Goal: Find specific page/section: Find specific page/section

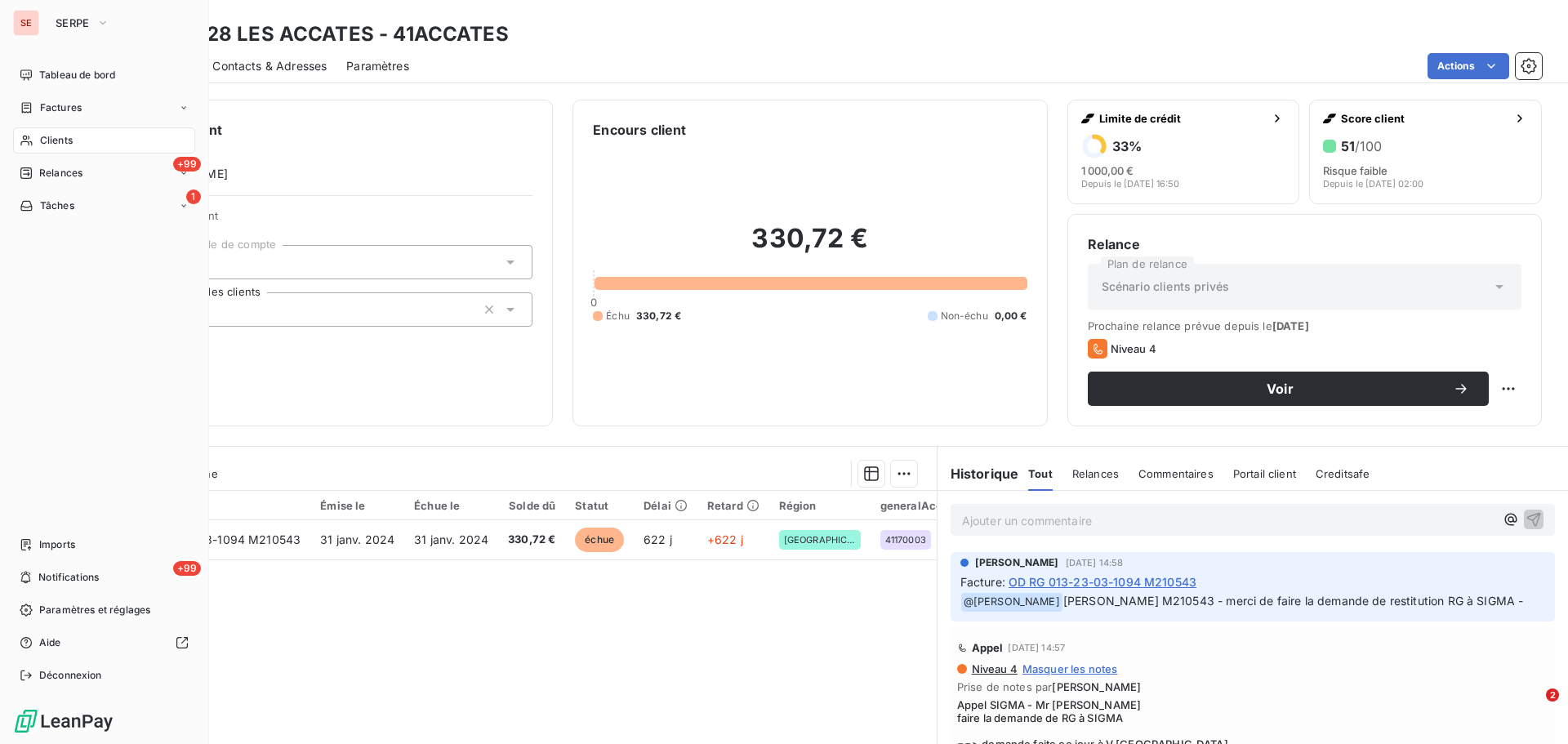
click at [72, 139] on span "Clients" at bounding box center [56, 141] width 33 height 15
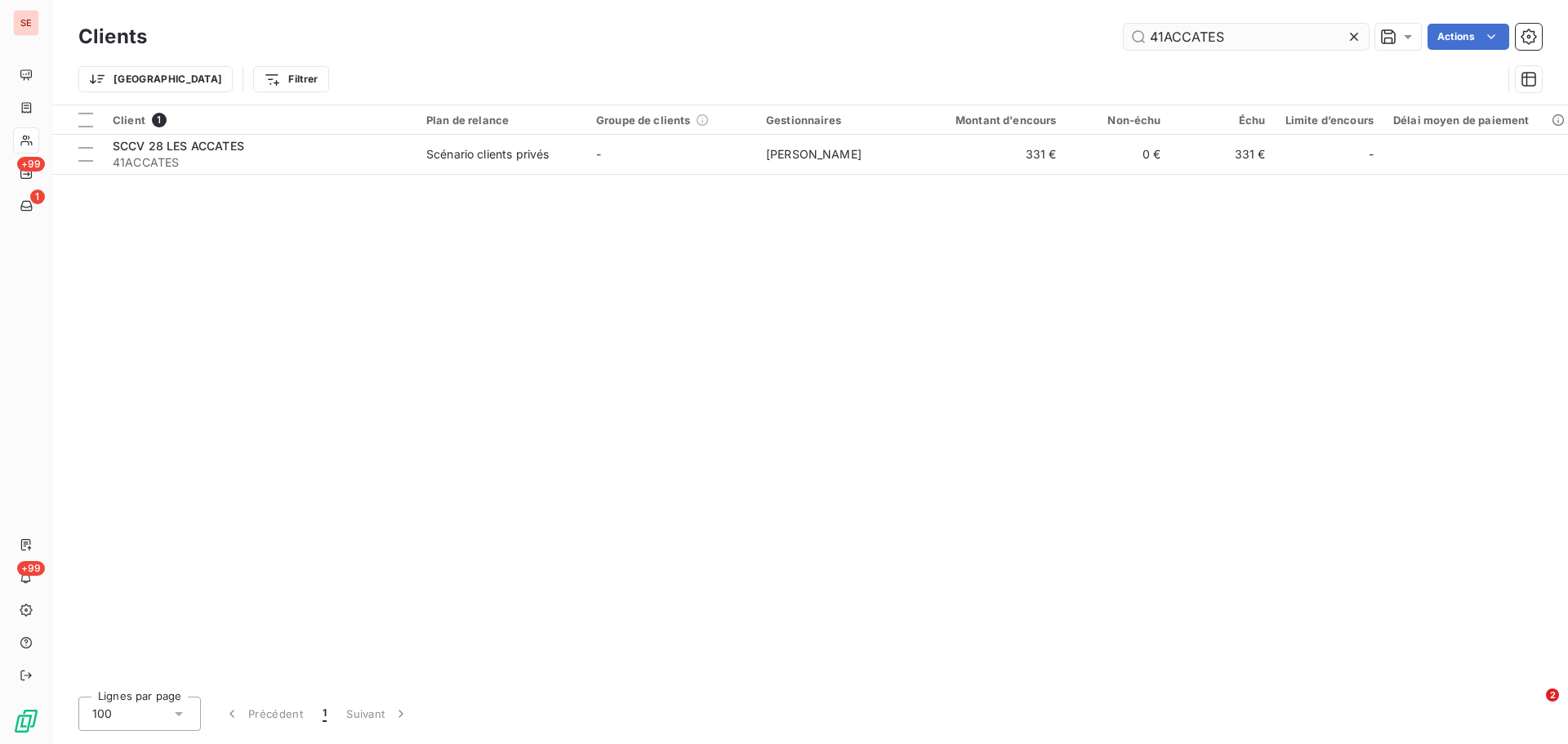
click at [1244, 44] on input "41ACCATES" at bounding box center [1246, 37] width 245 height 27
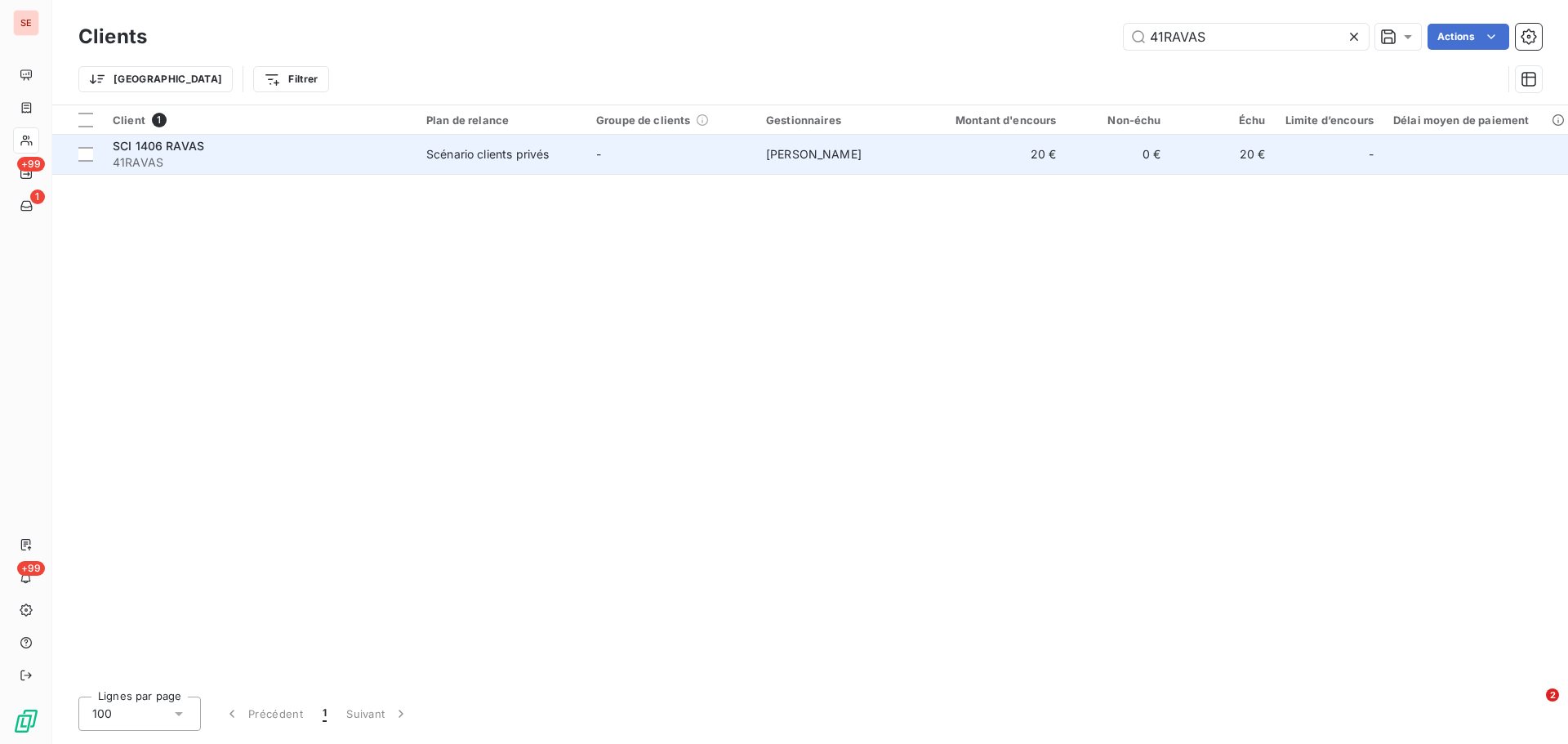
type input "41RAVAS"
click at [986, 163] on td "20 €" at bounding box center [996, 153] width 140 height 39
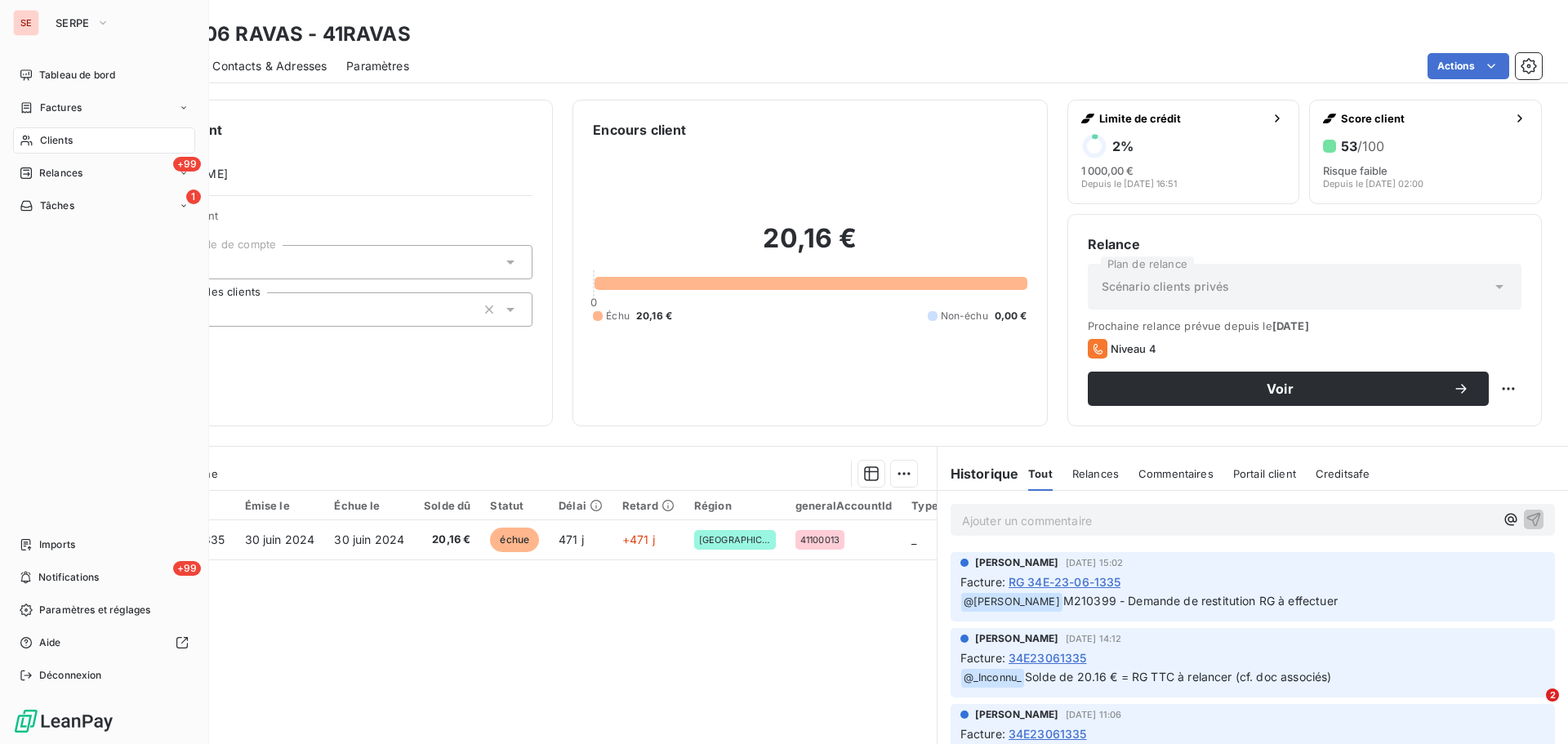
click at [70, 140] on span "Clients" at bounding box center [56, 141] width 33 height 15
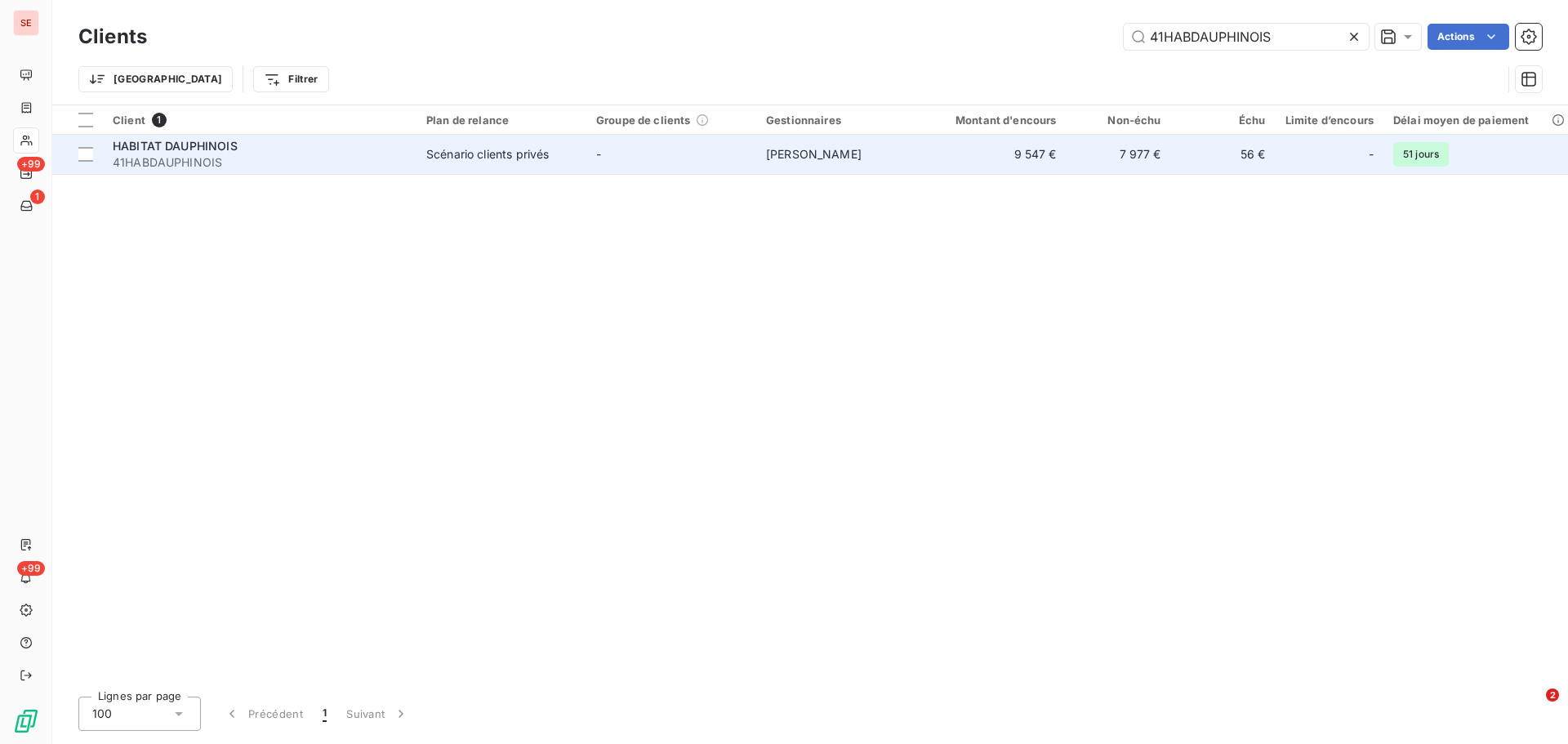
type input "41HABDAUPHINOIS"
click at [857, 151] on td "[PERSON_NAME]" at bounding box center [841, 153] width 170 height 39
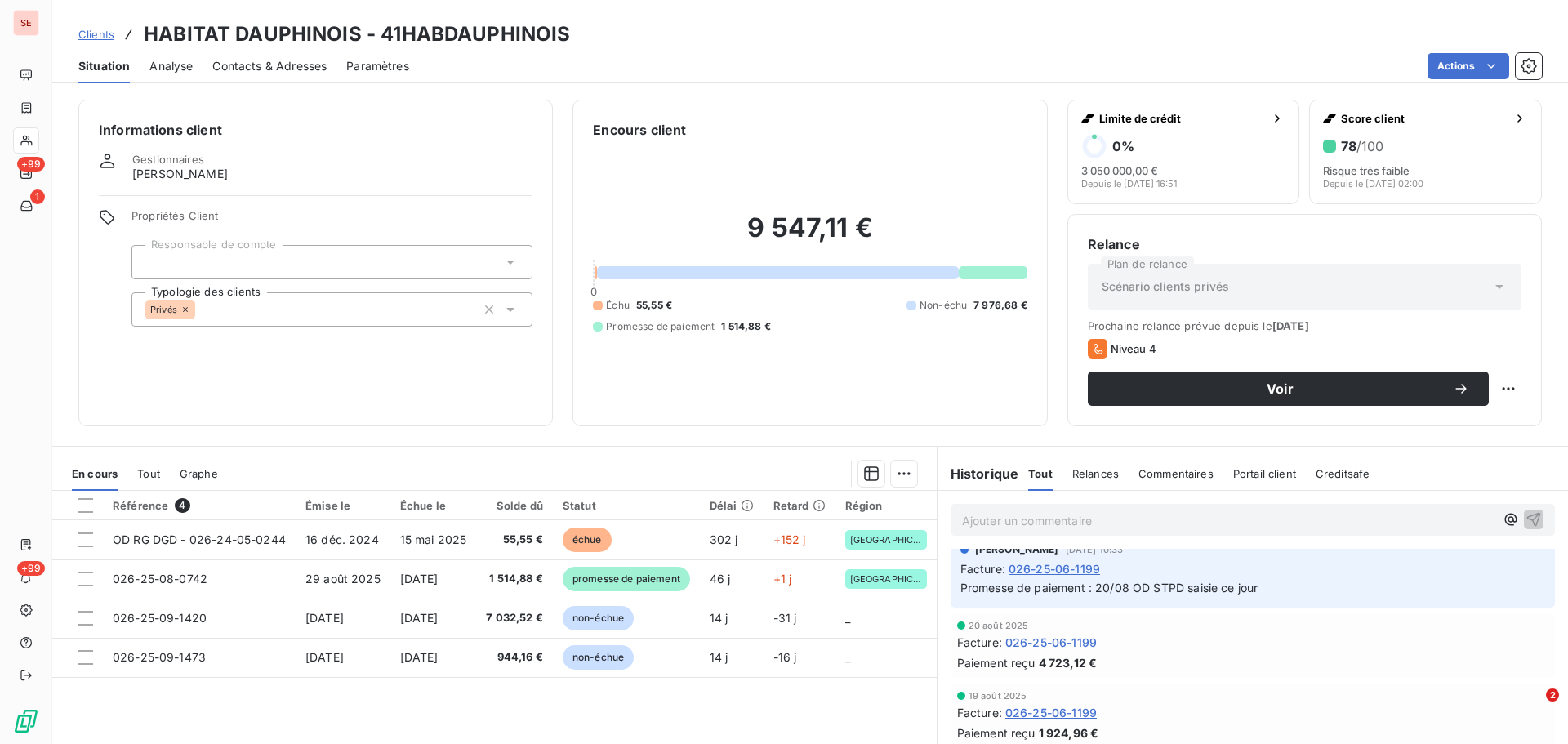
scroll to position [164, 0]
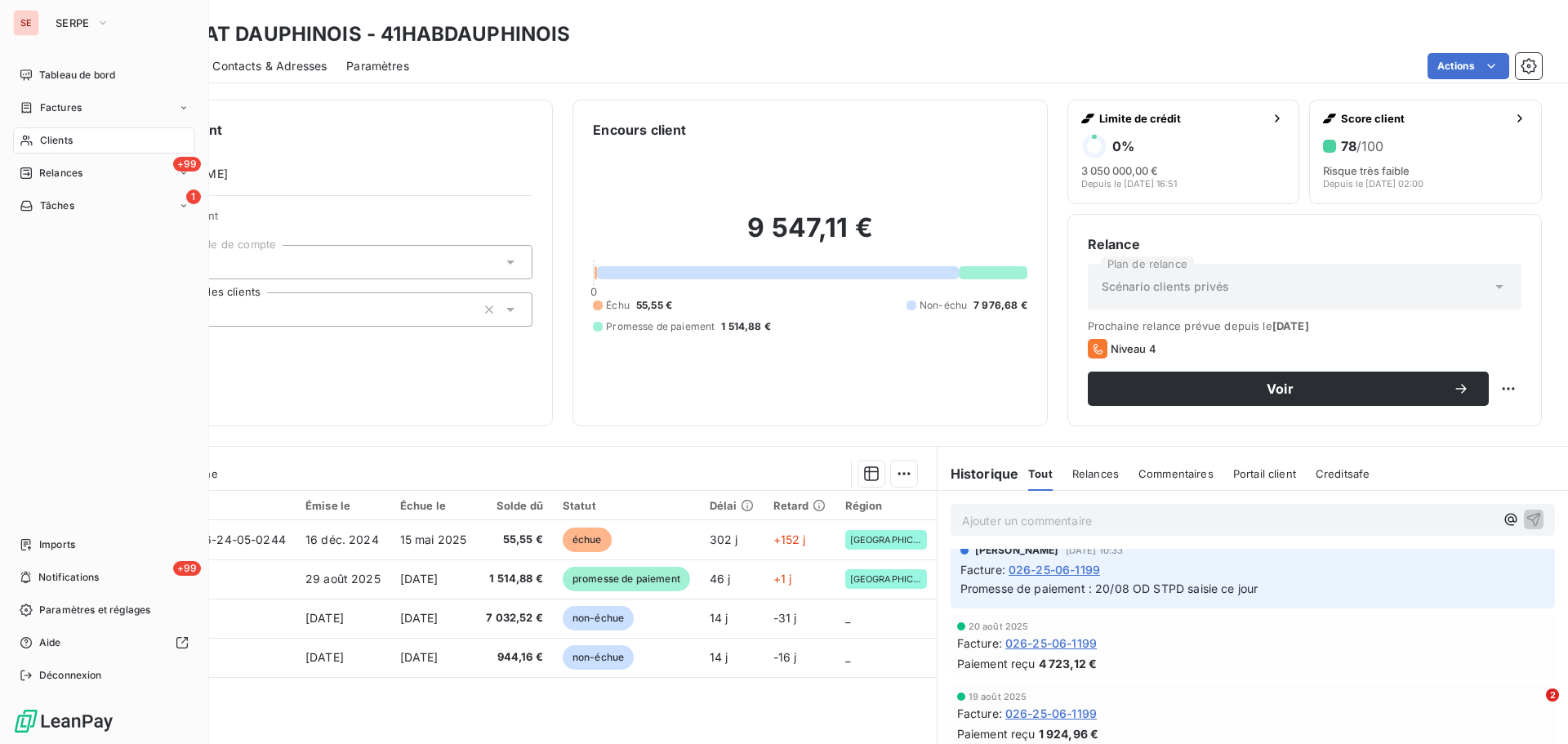
drag, startPoint x: 76, startPoint y: 141, endPoint x: 207, endPoint y: 141, distance: 131.0
click at [76, 141] on div "Clients" at bounding box center [104, 141] width 183 height 27
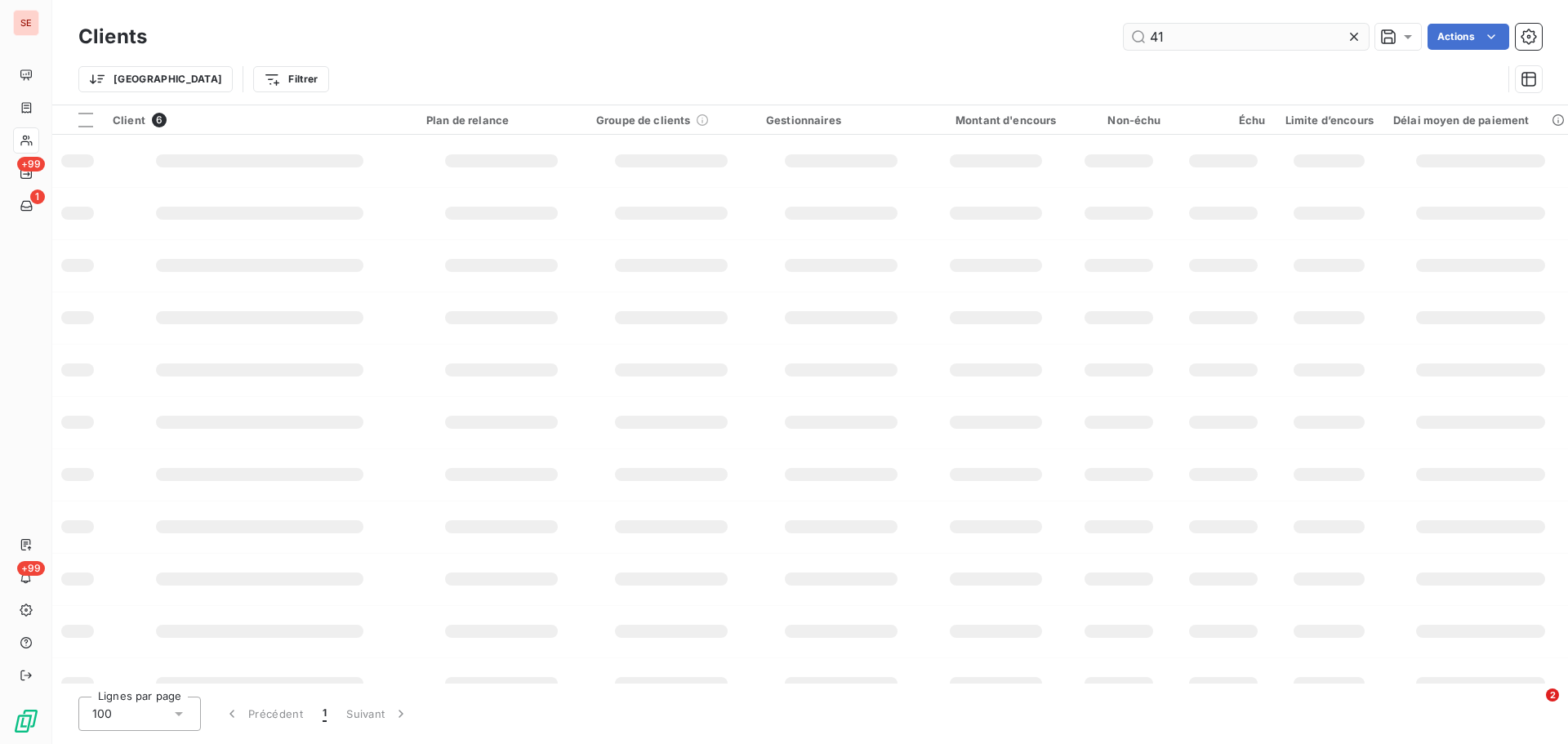
type input "4"
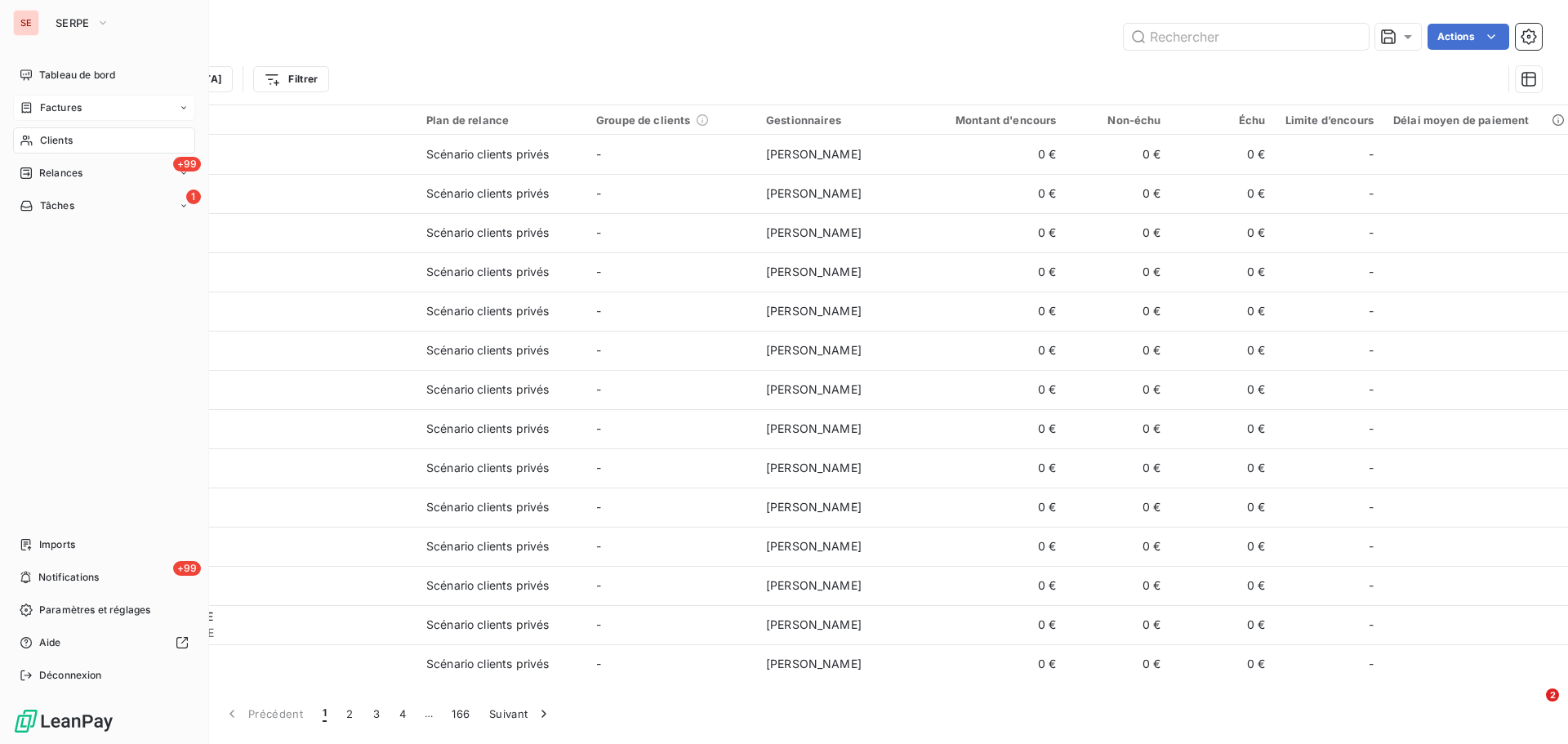
click at [63, 112] on span "Factures" at bounding box center [61, 108] width 42 height 15
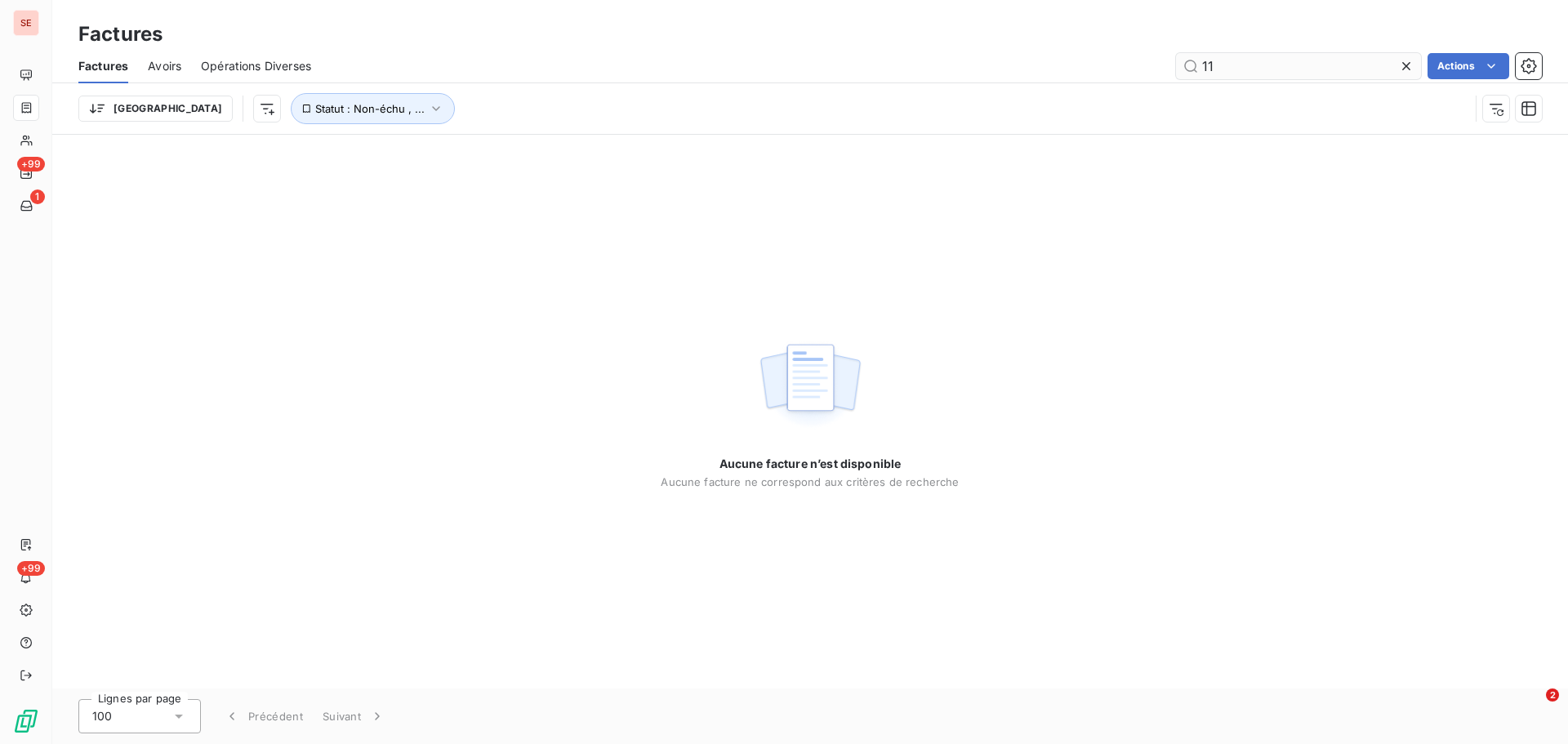
type input "1"
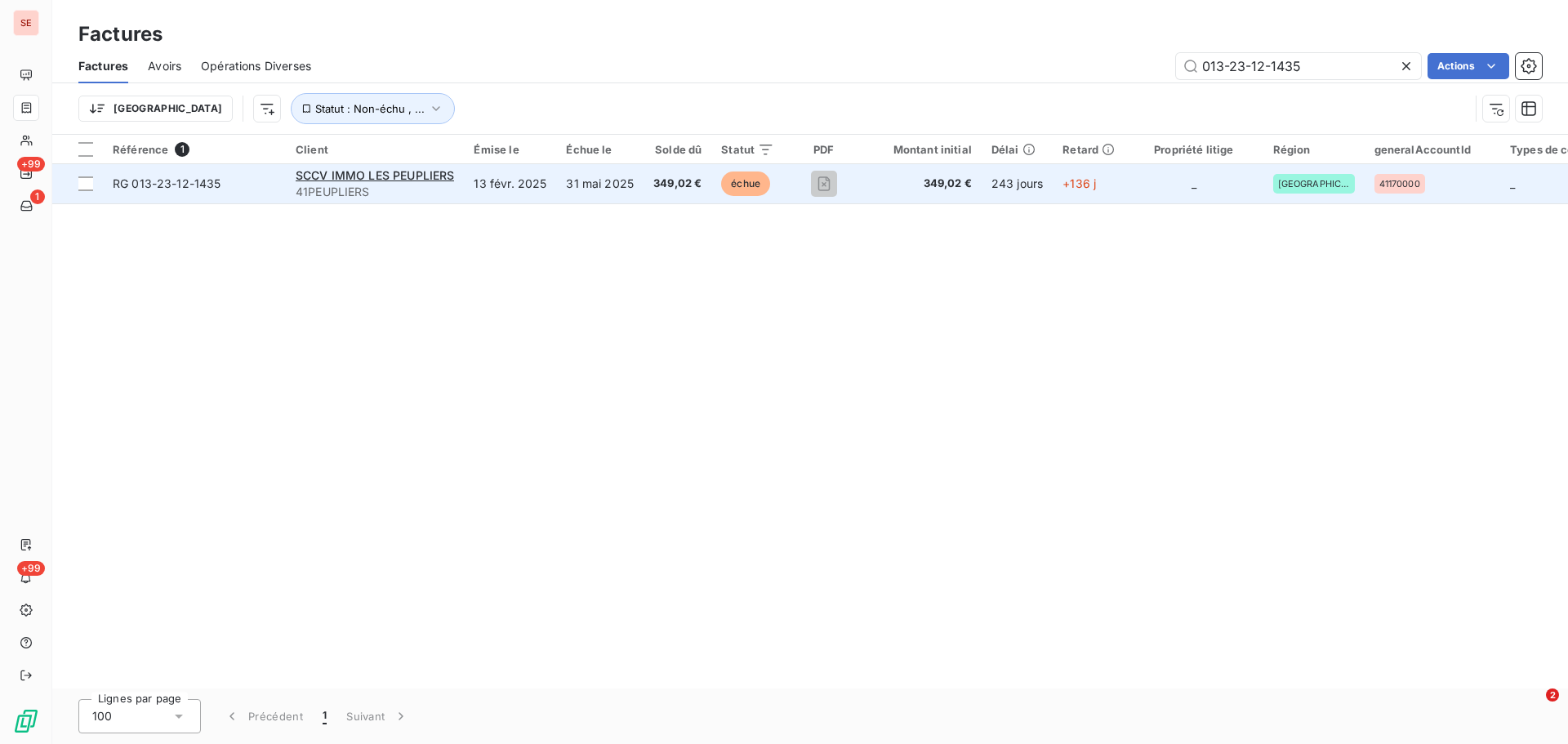
type input "013-23-12-1435"
click at [666, 183] on span "349,02 €" at bounding box center [678, 184] width 48 height 16
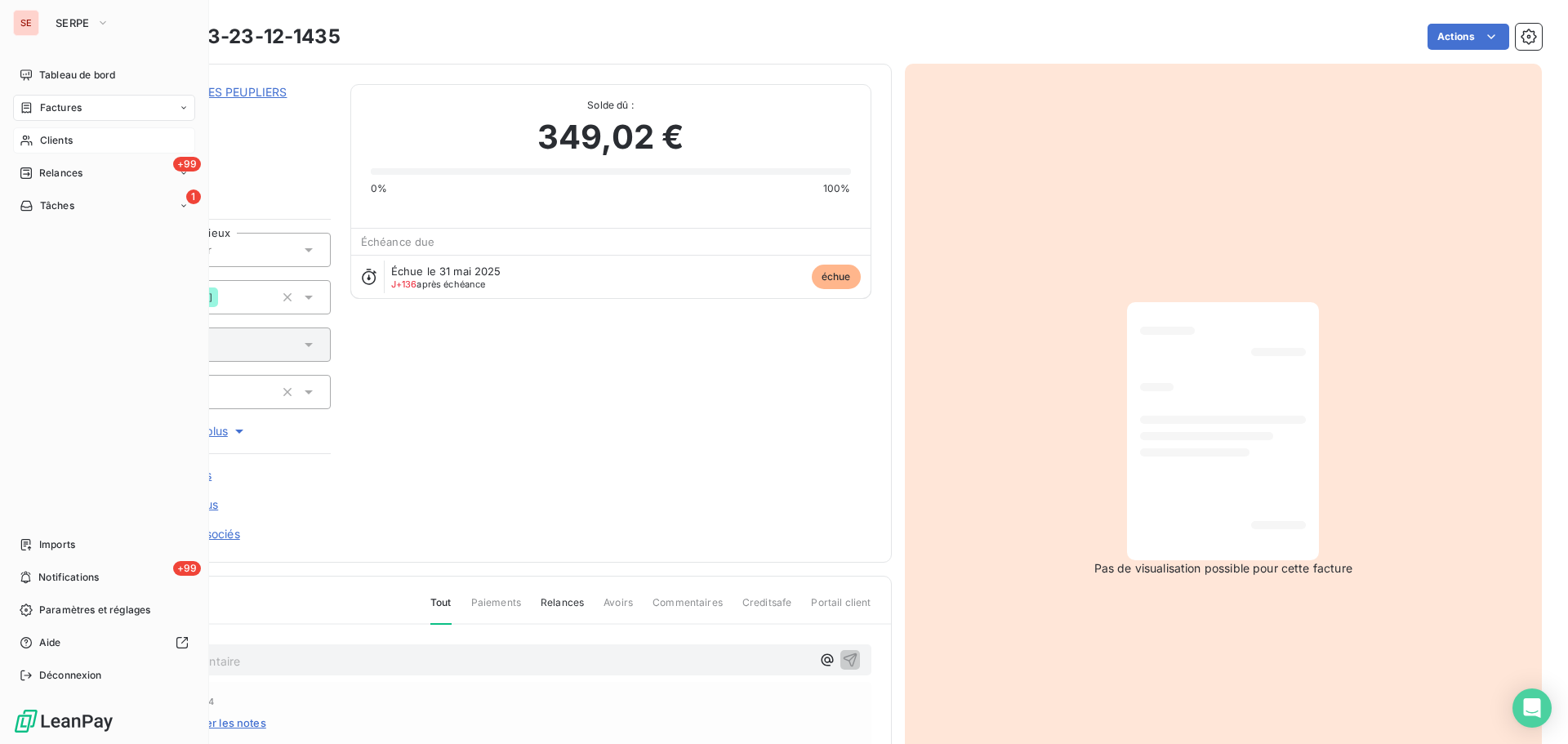
click at [61, 137] on span "Clients" at bounding box center [56, 141] width 33 height 15
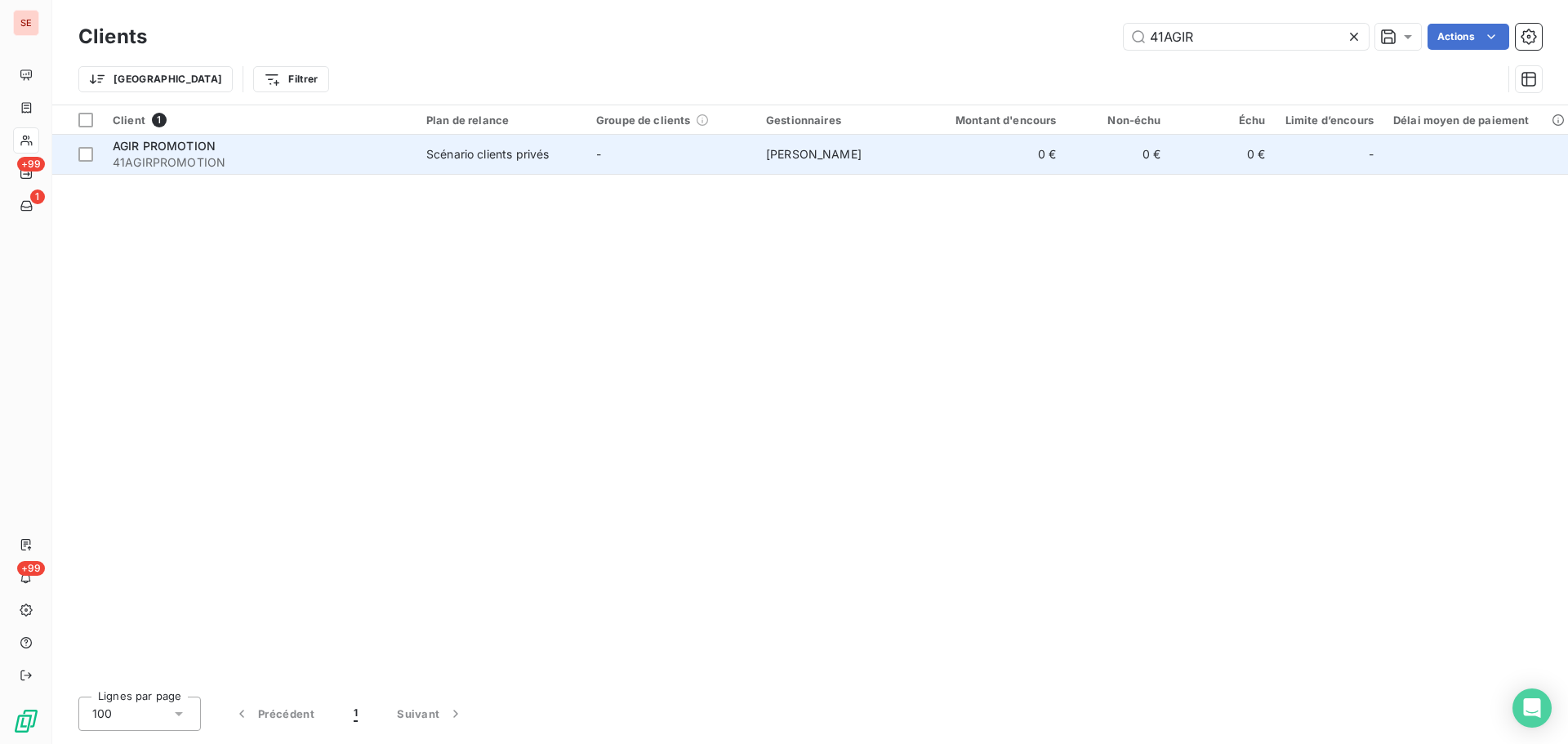
type input "41AGIR"
click at [338, 154] on span "41AGIRPROMOTION" at bounding box center [259, 162] width 294 height 16
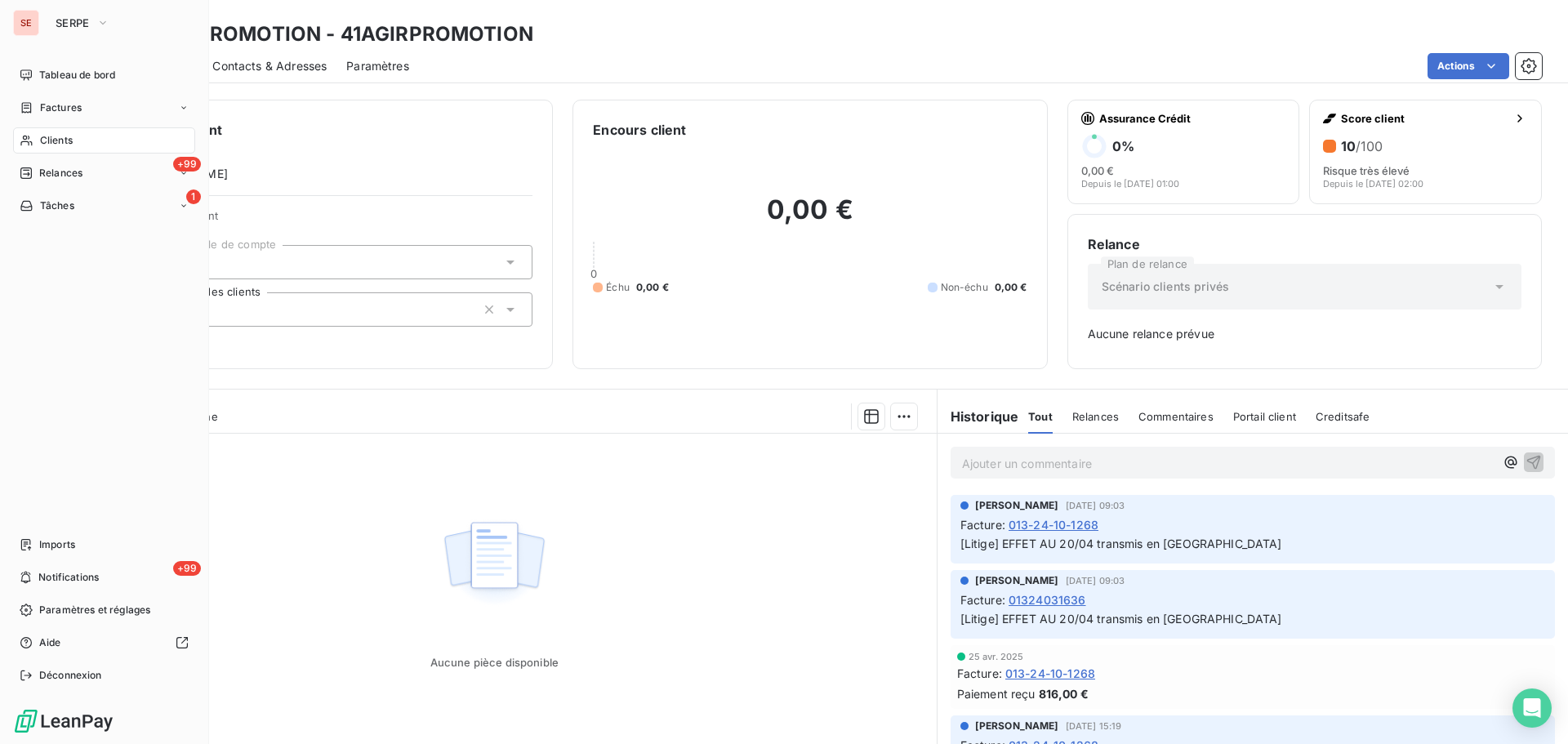
click at [63, 146] on span "Clients" at bounding box center [56, 141] width 33 height 15
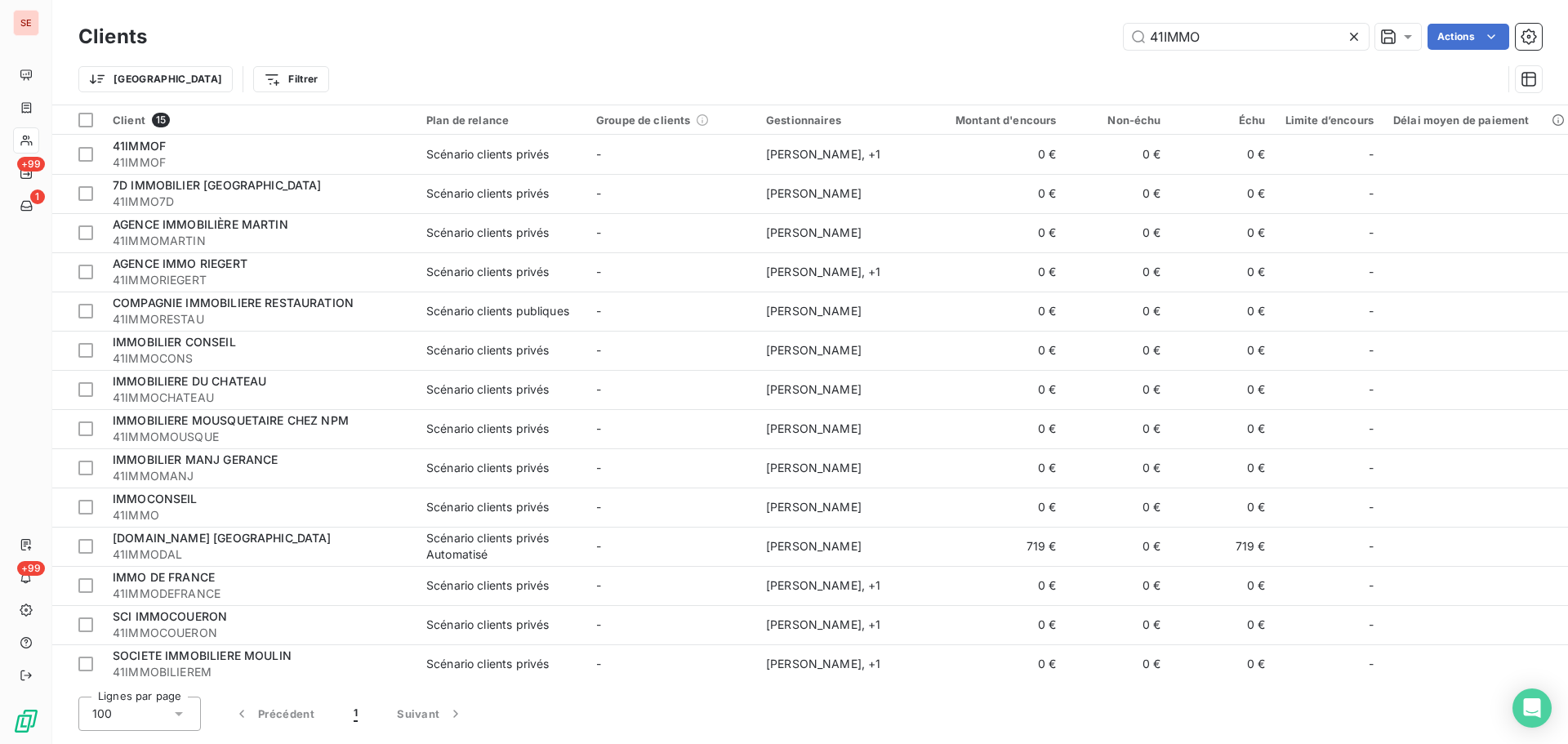
type input "41IMMO"
drag, startPoint x: 1216, startPoint y: 35, endPoint x: 1127, endPoint y: 38, distance: 89.1
click at [1127, 38] on input "41IMMO" at bounding box center [1246, 37] width 245 height 27
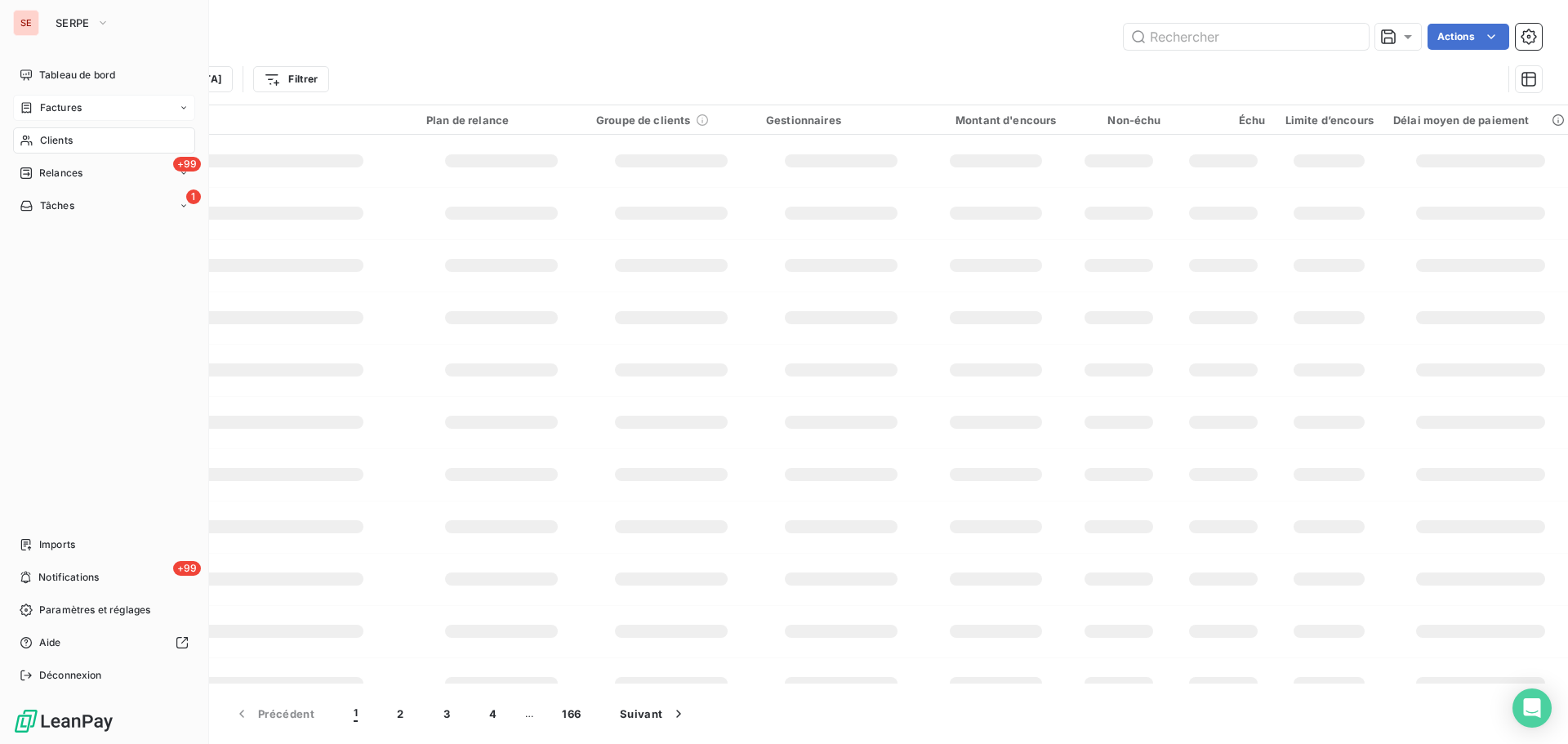
click at [68, 100] on span "Factures" at bounding box center [61, 108] width 42 height 15
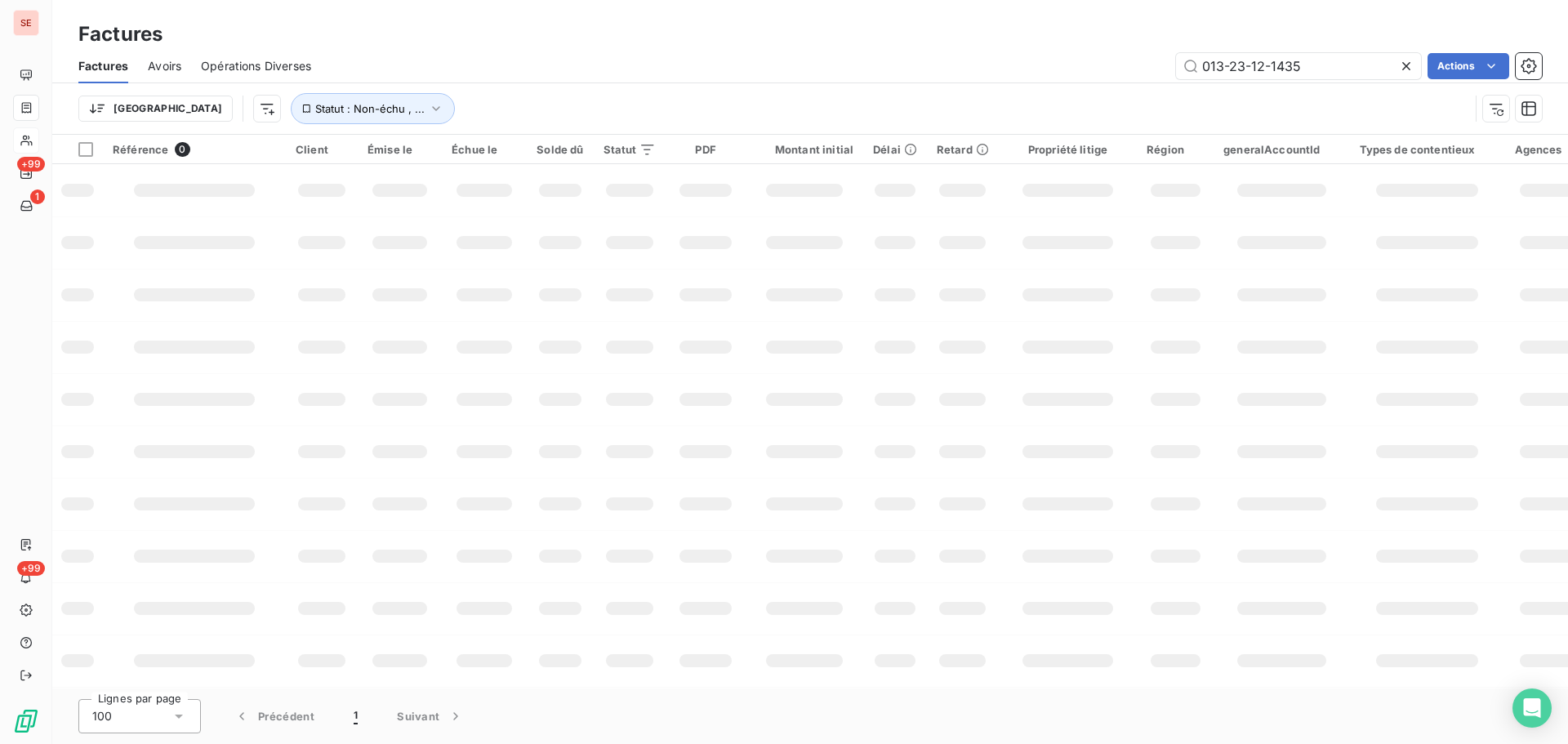
click at [1181, 39] on div "Factures" at bounding box center [810, 34] width 1516 height 29
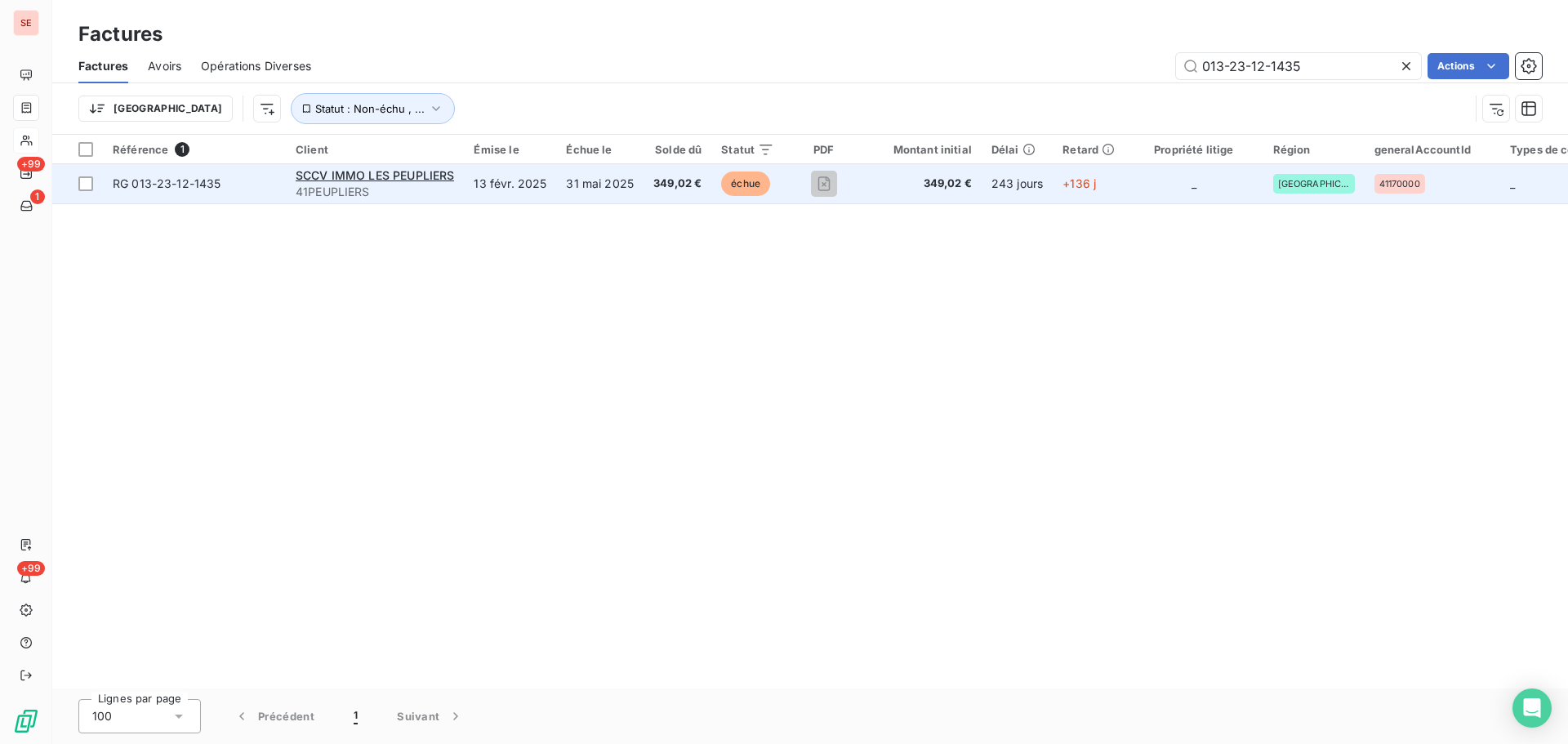
click at [525, 183] on td "13 févr. 2025" at bounding box center [510, 184] width 93 height 39
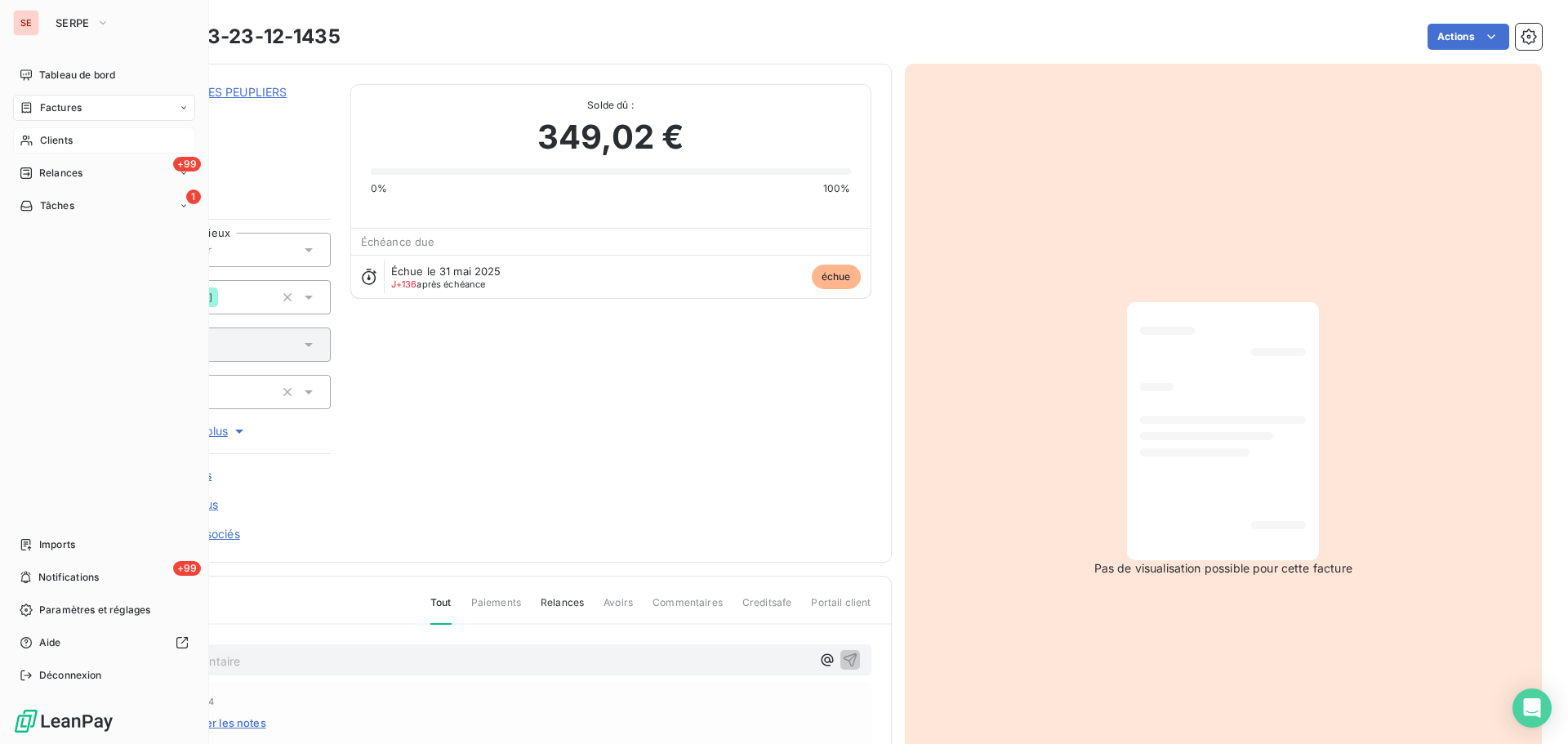
click at [59, 108] on span "Factures" at bounding box center [61, 108] width 42 height 15
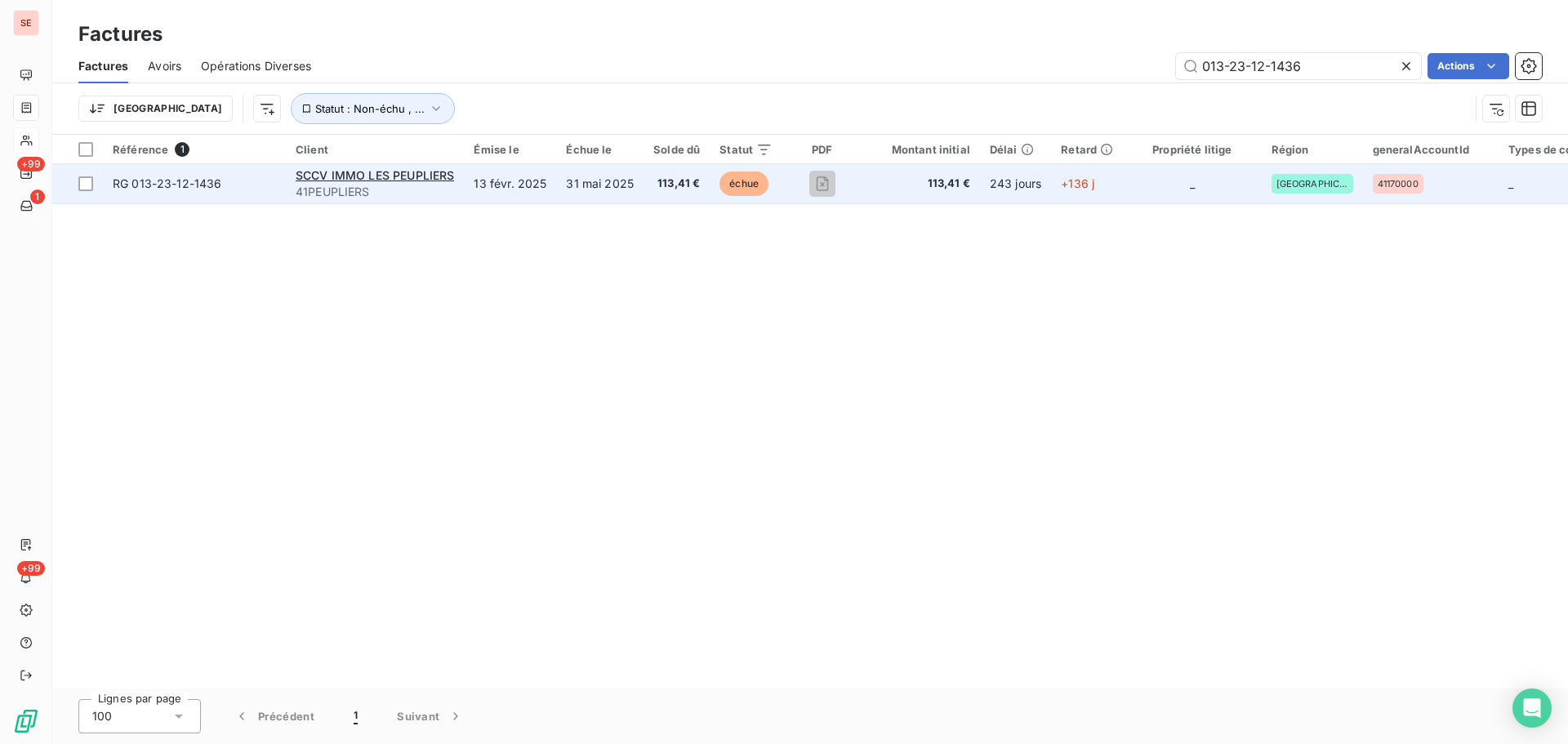
type input "013-23-12-1436"
click at [619, 188] on td "31 mai 2025" at bounding box center [600, 184] width 87 height 39
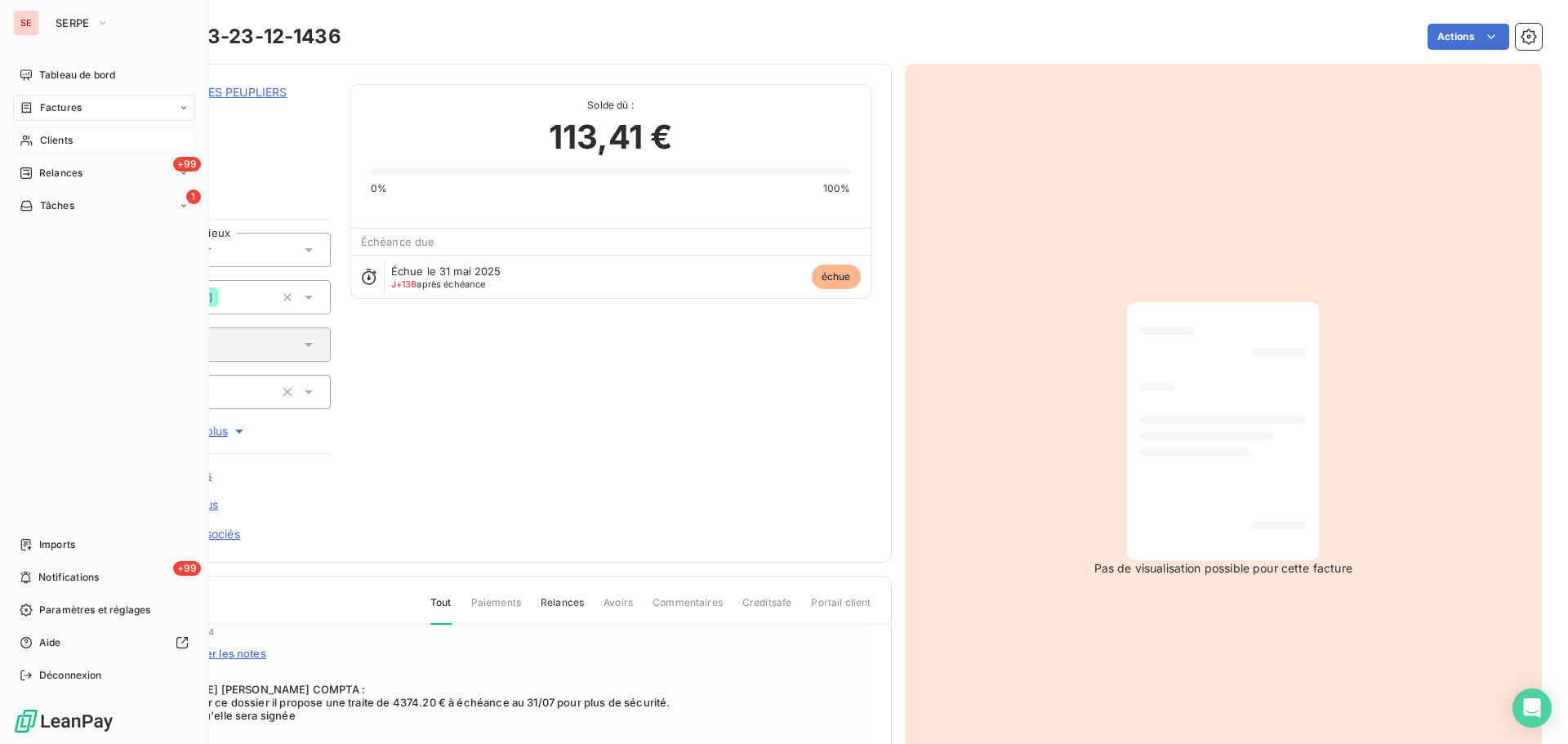
click at [113, 106] on div "Factures" at bounding box center [104, 108] width 183 height 27
click at [86, 110] on div "Factures" at bounding box center [104, 108] width 183 height 27
click at [87, 107] on div "Factures" at bounding box center [104, 108] width 183 height 27
click at [98, 107] on div "Factures" at bounding box center [104, 108] width 183 height 27
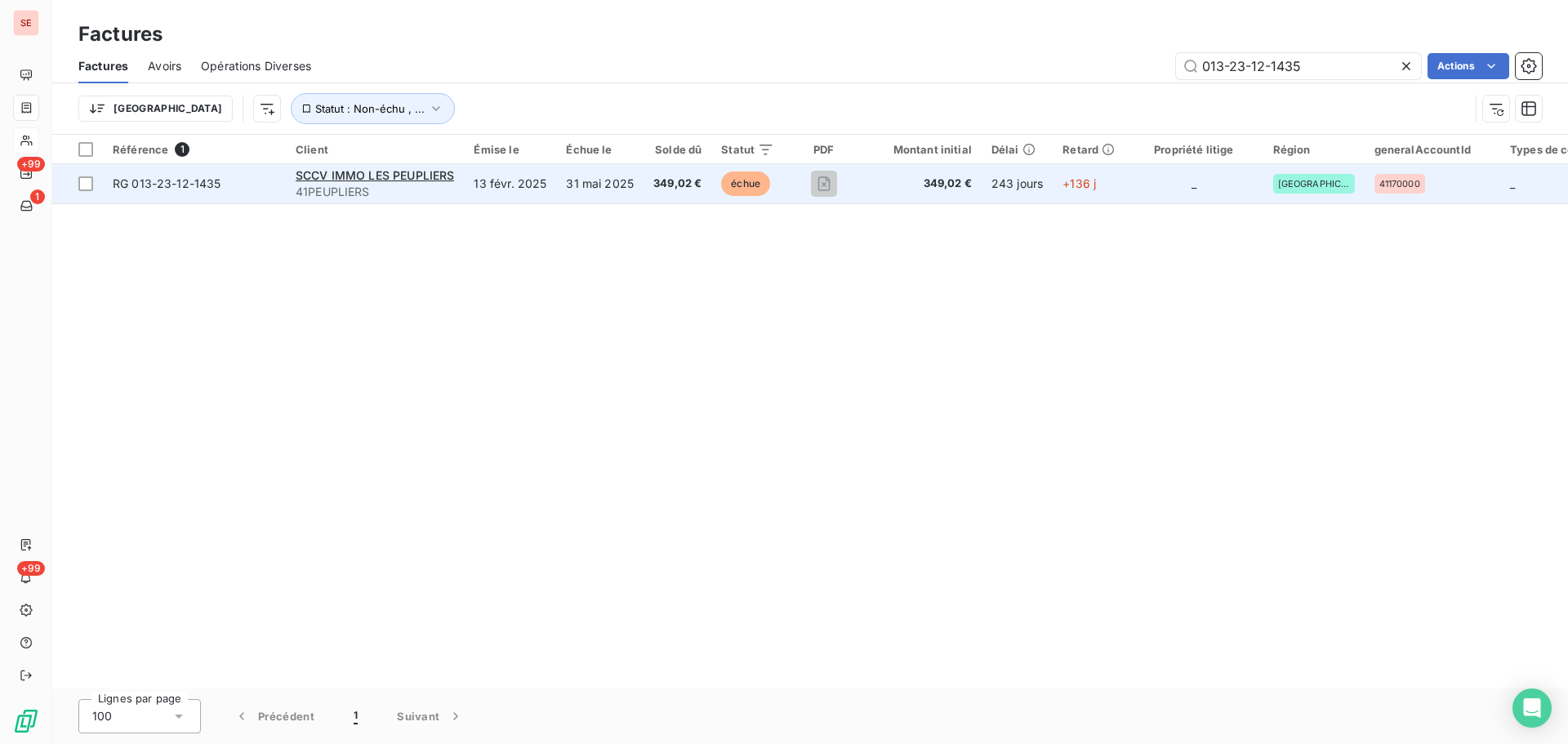
type input "013-23-12-1435"
click at [677, 184] on span "349,02 €" at bounding box center [678, 184] width 48 height 16
